Goal: Task Accomplishment & Management: Manage account settings

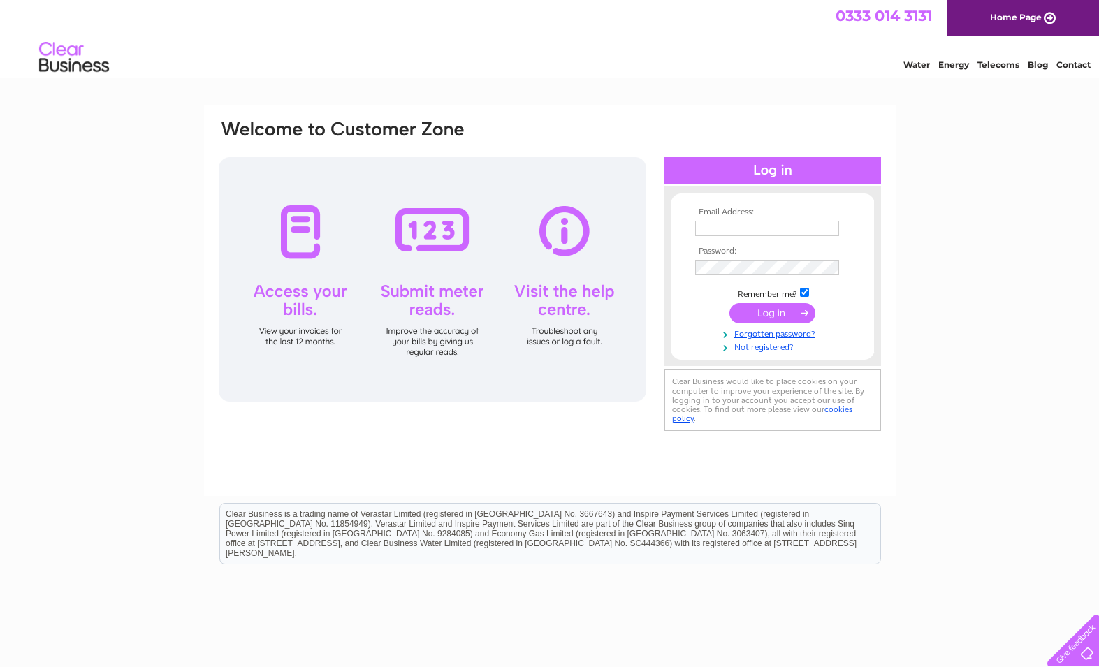
click at [734, 233] on input "text" at bounding box center [767, 228] width 144 height 15
type input "accounts@theduckdive.co.uk"
click at [729, 305] on input "submit" at bounding box center [772, 315] width 86 height 20
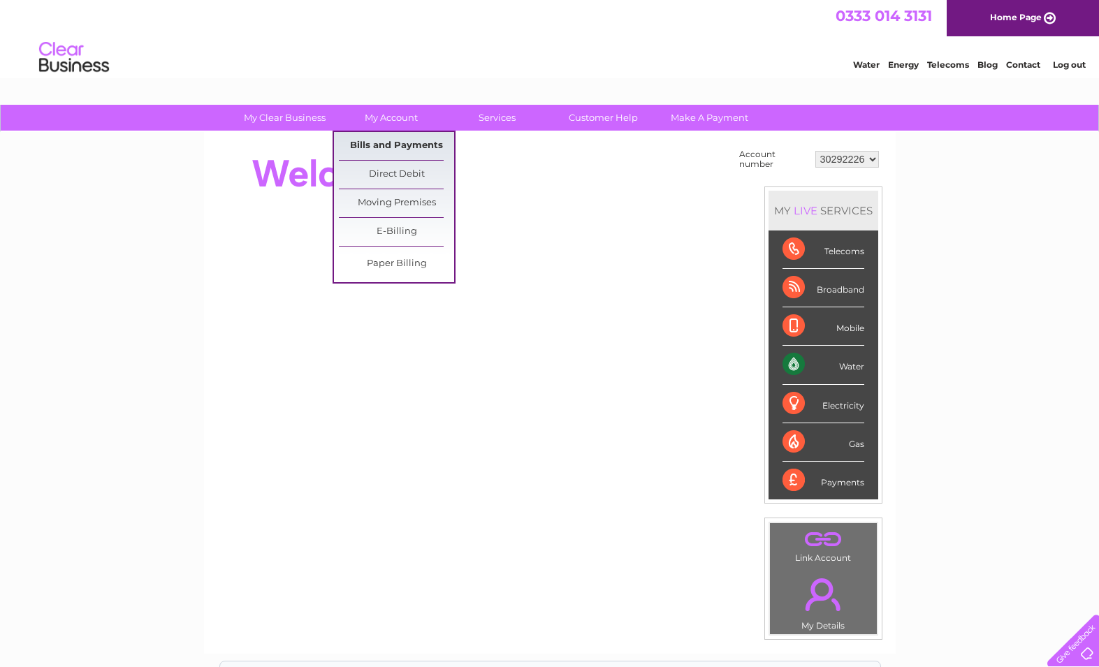
click at [386, 143] on link "Bills and Payments" at bounding box center [396, 146] width 115 height 28
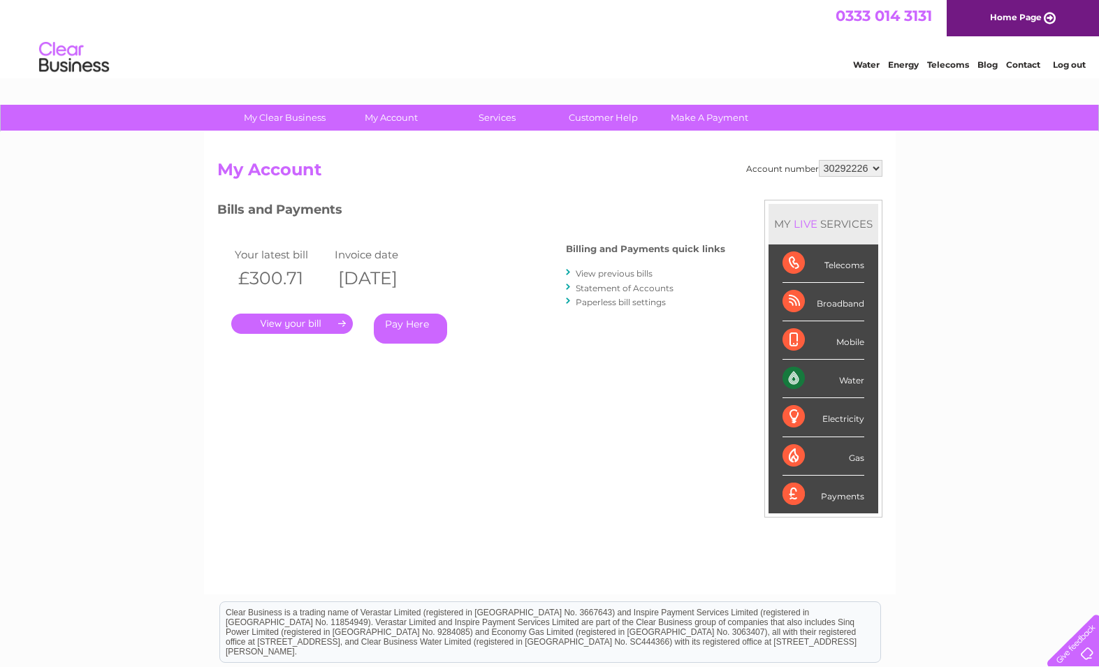
click at [273, 326] on link "." at bounding box center [292, 324] width 122 height 20
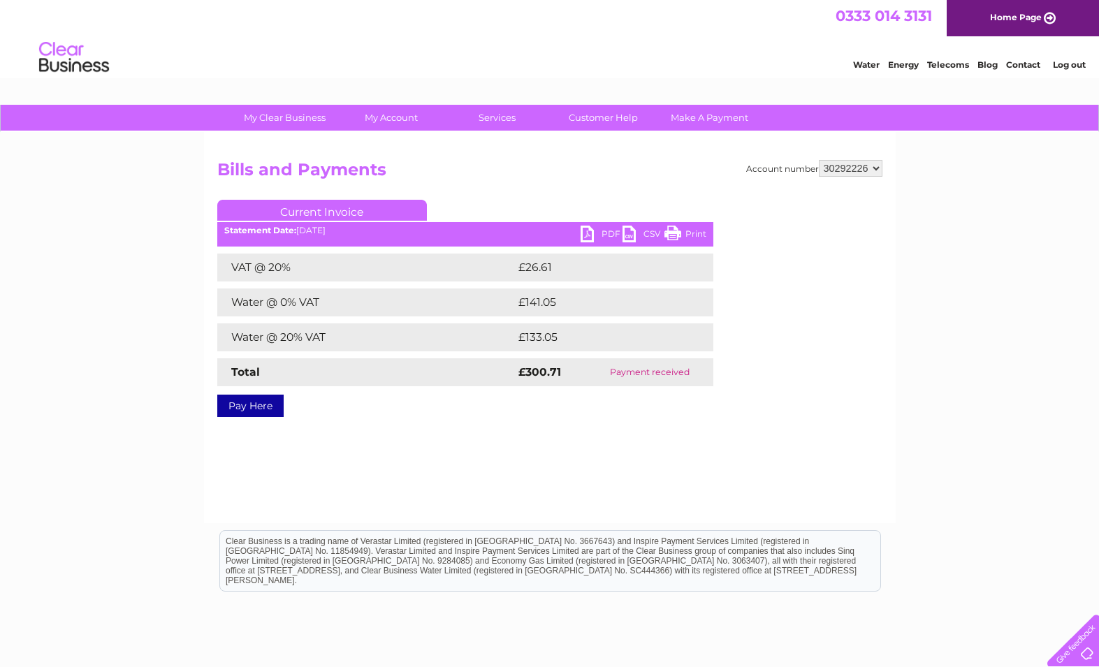
click at [604, 234] on link "PDF" at bounding box center [602, 236] width 42 height 20
